Goal: Task Accomplishment & Management: Manage account settings

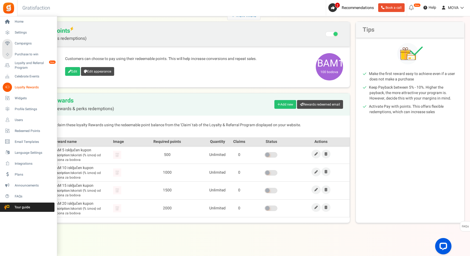
click at [24, 88] on span "Loyalty Rewards" at bounding box center [34, 87] width 38 height 5
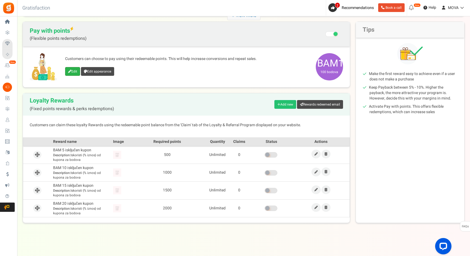
click at [74, 72] on link "Edit" at bounding box center [72, 71] width 15 height 9
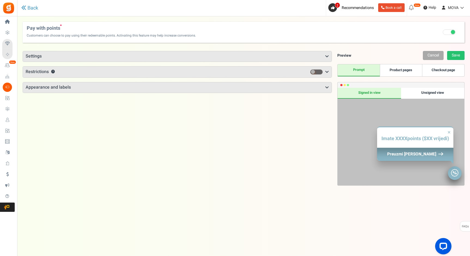
click at [123, 56] on h3 "Settings" at bounding box center [177, 56] width 309 height 10
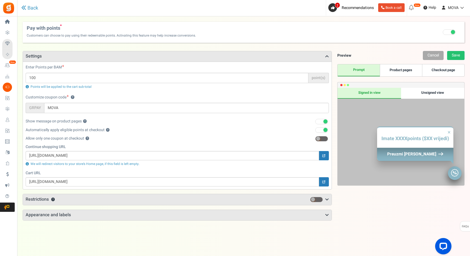
click at [96, 59] on h3 "Settings" at bounding box center [177, 56] width 309 height 10
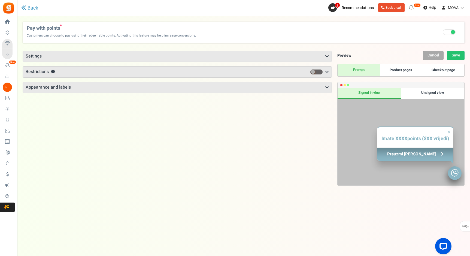
click at [405, 69] on link "Product pages" at bounding box center [401, 70] width 42 height 12
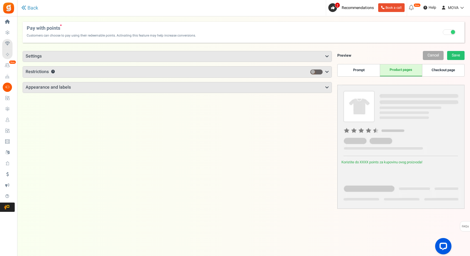
click at [437, 69] on link "Checkout page" at bounding box center [443, 70] width 42 height 12
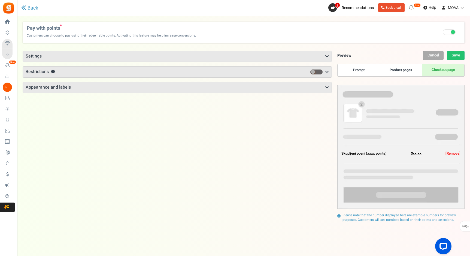
click at [369, 67] on link "Prompt" at bounding box center [359, 70] width 42 height 12
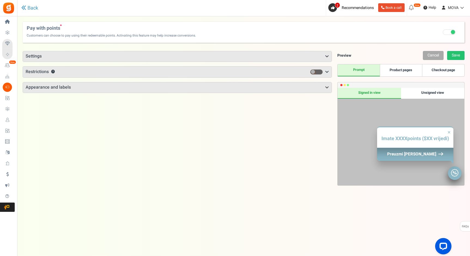
click at [179, 62] on div "Points mode Recommended Selecting this may reduce participation Allow customers…" at bounding box center [177, 72] width 309 height 42
click at [173, 67] on h3 "Restrictions ?" at bounding box center [177, 72] width 309 height 11
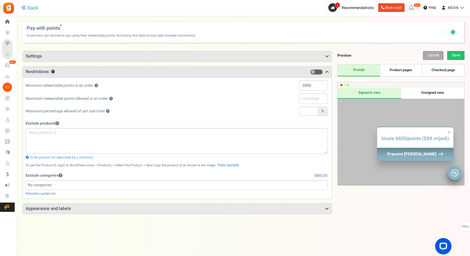
click at [173, 68] on h3 "Restrictions ?" at bounding box center [177, 72] width 309 height 11
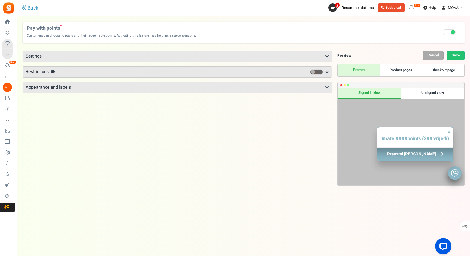
click at [135, 89] on h3 "Appearance and labels" at bounding box center [177, 87] width 309 height 10
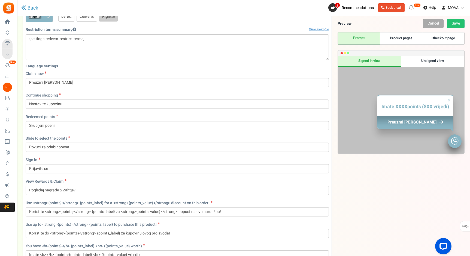
scroll to position [115, 0]
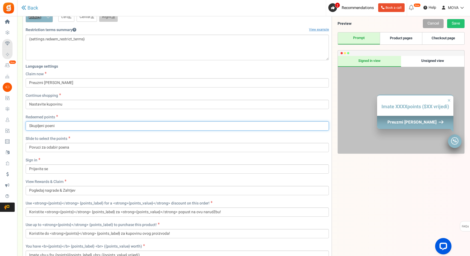
click at [90, 124] on input "Skupljeni poeni" at bounding box center [177, 125] width 303 height 9
click at [32, 125] on input "Skupljeni poeni" at bounding box center [177, 125] width 303 height 9
type input "Sakupljeni poeni"
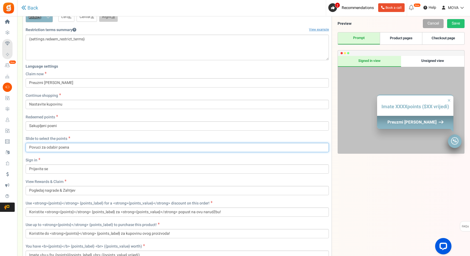
click at [87, 148] on input "Povuci za odabir poena" at bounding box center [177, 147] width 303 height 9
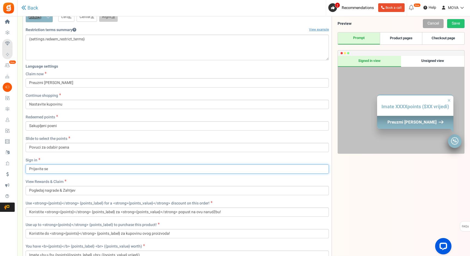
click at [69, 170] on input "Prijavite se" at bounding box center [177, 168] width 303 height 9
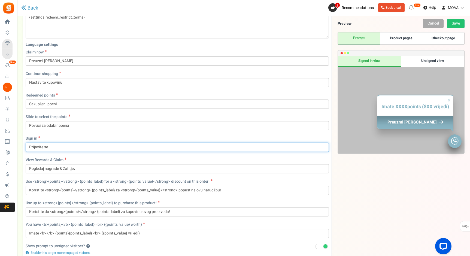
scroll to position [138, 0]
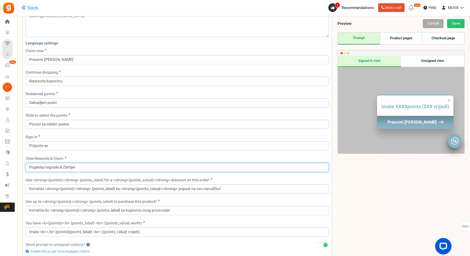
click at [79, 167] on input "Pogledaj nagrade & Zahtjev" at bounding box center [177, 167] width 303 height 9
type input "Pogledaj i preuzmi nagrade"
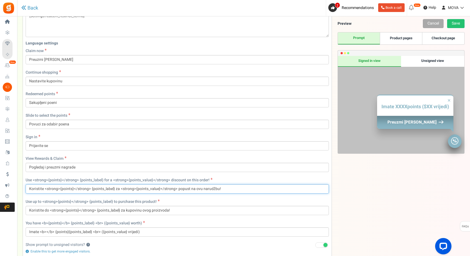
click at [110, 189] on input "Koristite <strong>{points}</strong> {points_label} za <strong>{points_value}</s…" at bounding box center [177, 188] width 303 height 9
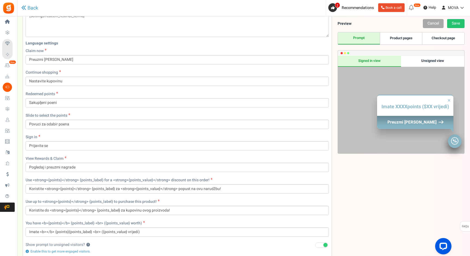
click at [75, 195] on div "Language settings Claim now Preuzmi [PERSON_NAME] Continue shopping Nastavite k…" at bounding box center [178, 139] width 312 height 203
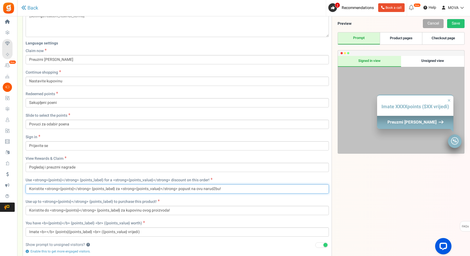
click at [134, 190] on input "Koristite <strong>{points}</strong> {points_label} za <strong>{points_value}</s…" at bounding box center [177, 188] width 303 height 9
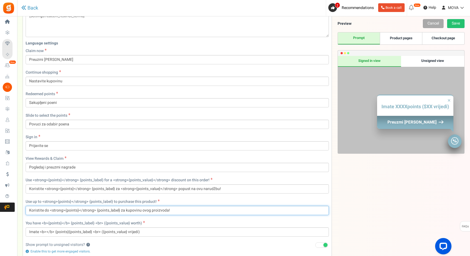
click at [164, 210] on input "Koristite do <strong>{points}</strong> {points_label} za kupovinu ovog proizvod…" at bounding box center [177, 210] width 303 height 9
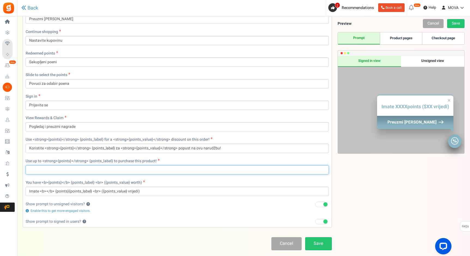
scroll to position [181, 0]
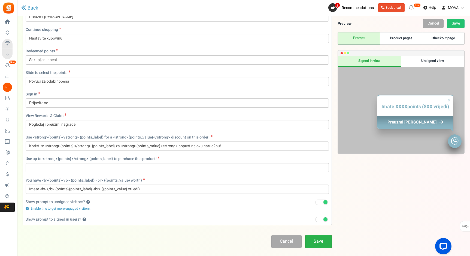
click at [314, 237] on link "Save" at bounding box center [318, 241] width 27 height 13
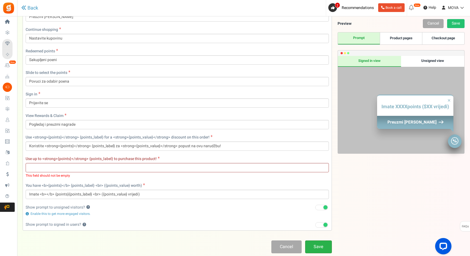
click at [319, 245] on link "Save" at bounding box center [318, 246] width 27 height 13
click at [316, 246] on link "Save" at bounding box center [318, 246] width 27 height 13
type input "."
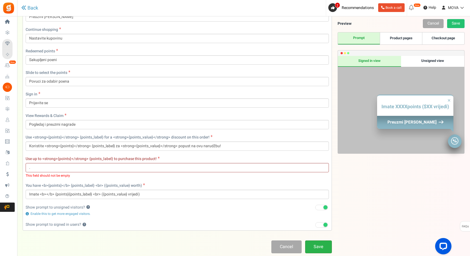
click at [314, 247] on link "Save" at bounding box center [318, 246] width 27 height 13
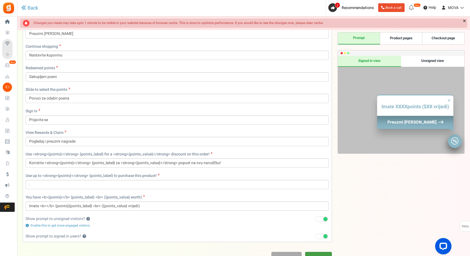
scroll to position [206, 0]
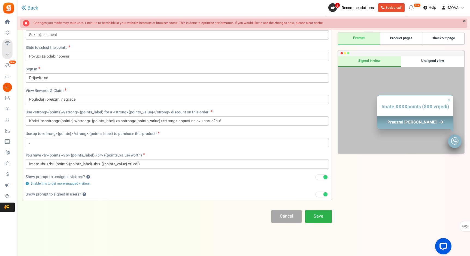
click at [325, 214] on link "Save" at bounding box center [318, 216] width 27 height 13
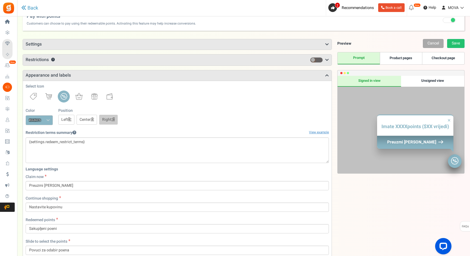
scroll to position [0, 0]
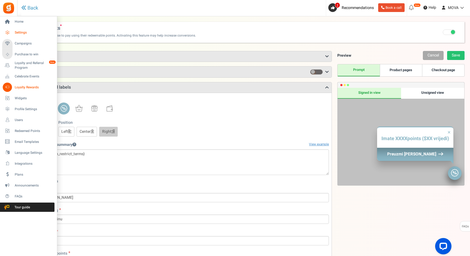
click at [23, 32] on span "Settings" at bounding box center [34, 32] width 38 height 5
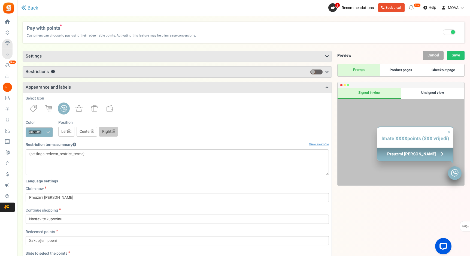
click at [48, 127] on div "Color #8ab6c5 We recommend a darker color" at bounding box center [42, 128] width 33 height 17
click at [48, 128] on input "#8ab6c5" at bounding box center [39, 132] width 27 height 10
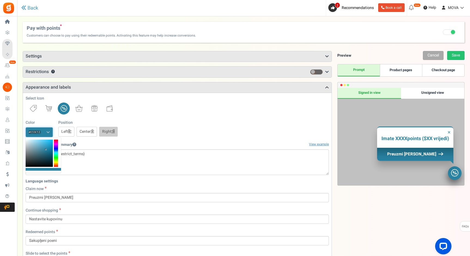
type input "#000000"
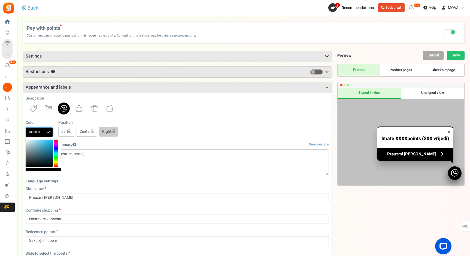
drag, startPoint x: 46, startPoint y: 149, endPoint x: 67, endPoint y: 182, distance: 39.2
click at [67, 182] on body "Install now Back to Home Back to program setup Home Settings Campaigns Purchase…" at bounding box center [235, 230] width 470 height 461
click at [200, 116] on div "Select Icon Color #000000 We recommend a darker color Position Left Center Right" at bounding box center [177, 116] width 303 height 41
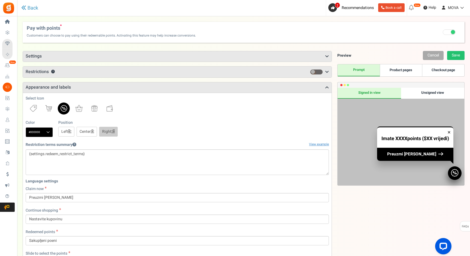
click at [87, 132] on link "Center" at bounding box center [87, 132] width 20 height 10
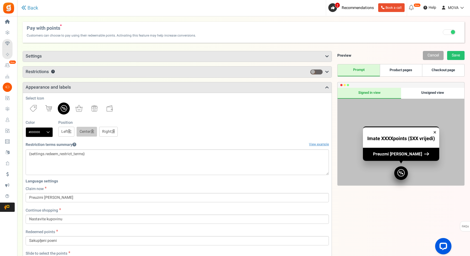
click at [104, 131] on link "Right" at bounding box center [108, 132] width 19 height 10
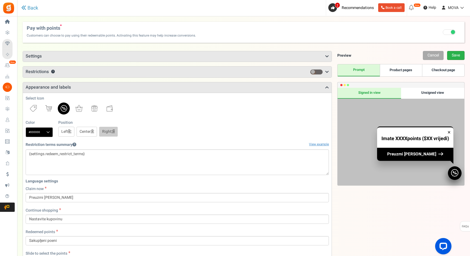
click at [451, 57] on link "Save" at bounding box center [455, 55] width 17 height 9
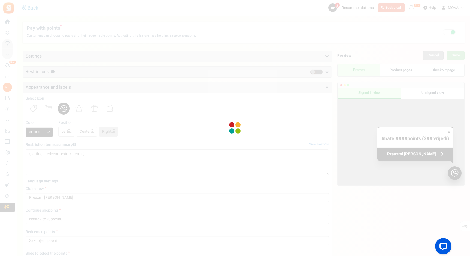
click at [412, 69] on div at bounding box center [235, 128] width 470 height 256
click at [407, 71] on div at bounding box center [235, 128] width 470 height 256
click at [406, 71] on div at bounding box center [235, 128] width 470 height 256
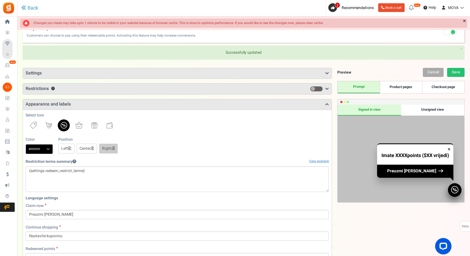
scroll to position [18, 0]
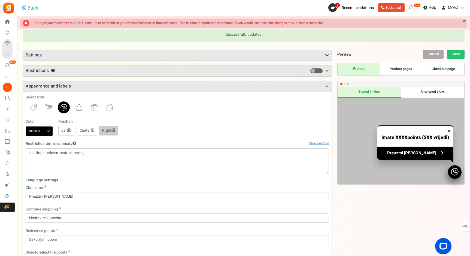
click at [406, 71] on link "Product pages" at bounding box center [401, 69] width 42 height 12
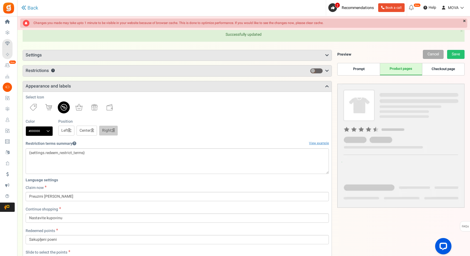
click at [406, 71] on link "Product pages" at bounding box center [401, 69] width 42 height 12
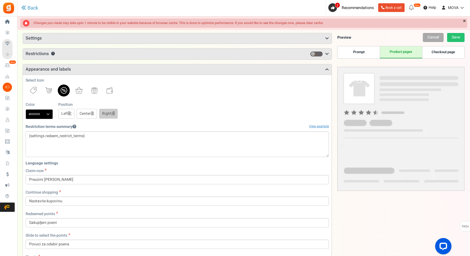
click at [447, 52] on link "Checkout page" at bounding box center [443, 52] width 42 height 12
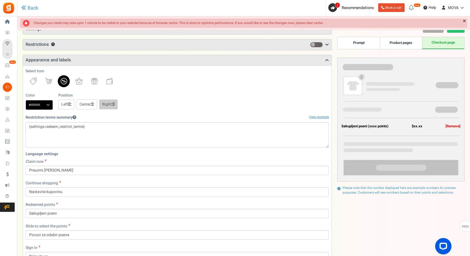
scroll to position [0, 0]
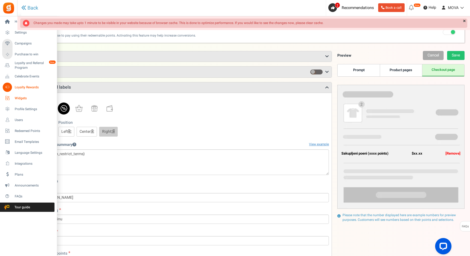
click at [24, 98] on span "Widgets" at bounding box center [34, 98] width 38 height 5
